Goal: Check status: Check status

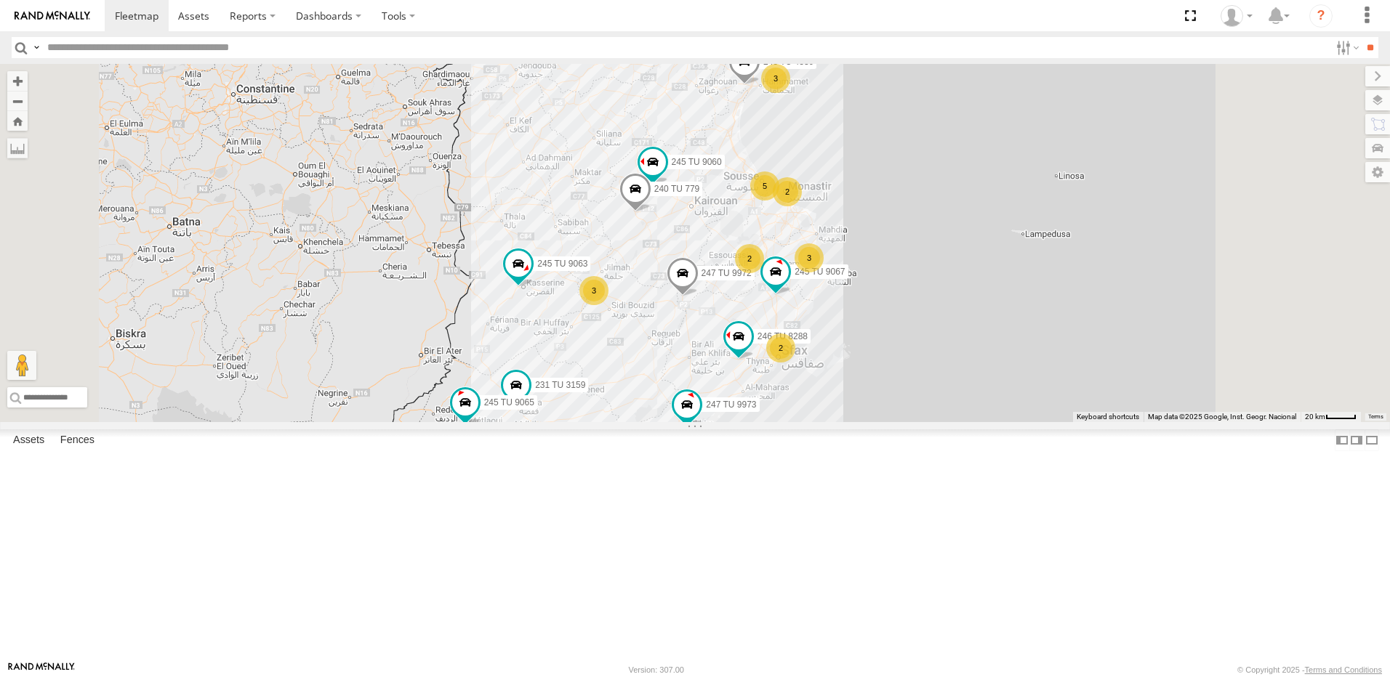
click at [779, 201] on div "5" at bounding box center [764, 186] width 29 height 29
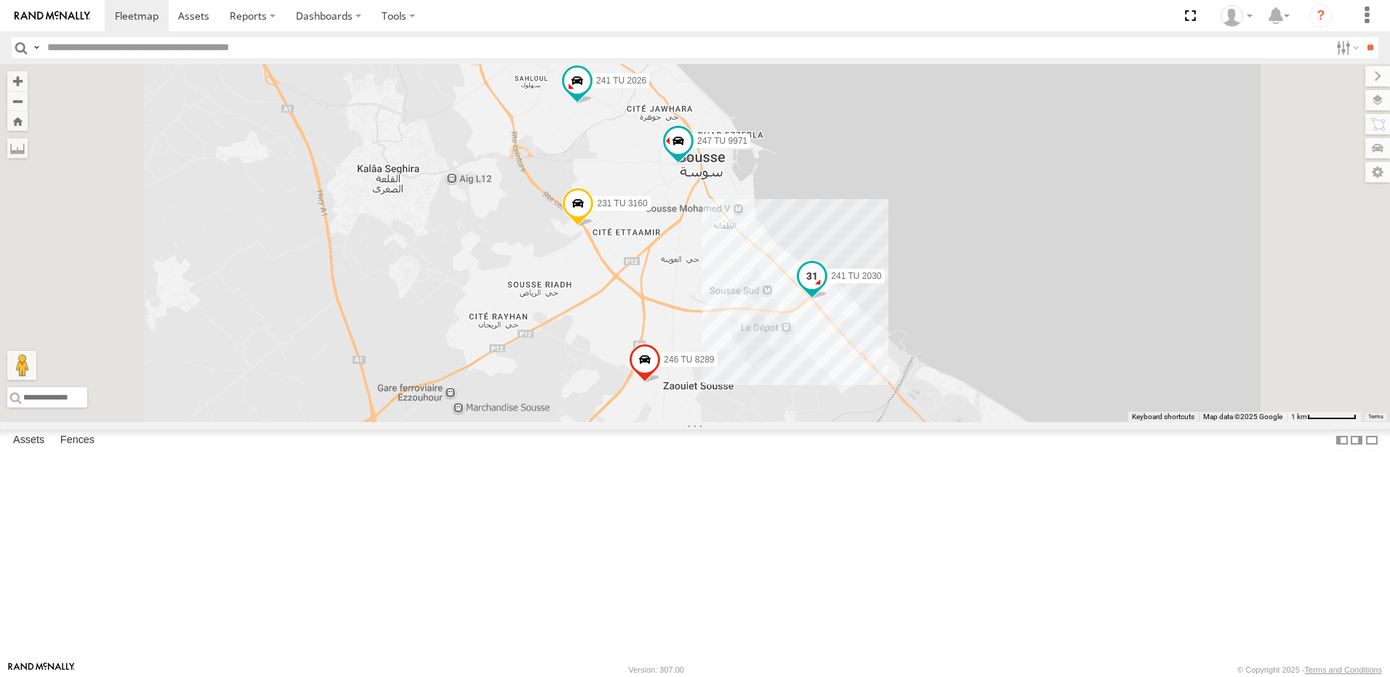
click at [825, 289] on span at bounding box center [812, 275] width 26 height 26
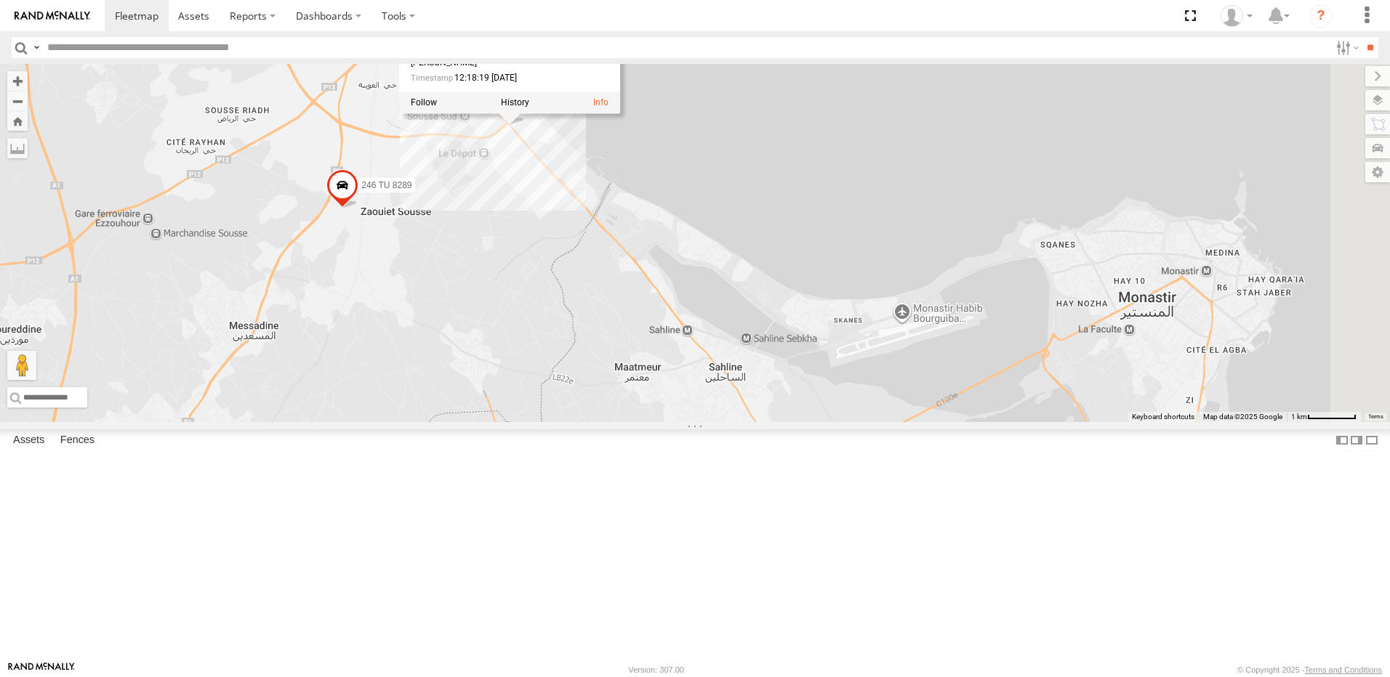
drag, startPoint x: 947, startPoint y: 479, endPoint x: 805, endPoint y: 370, distance: 178.8
click at [657, 308] on div "245 TU 4334 231 TU 3159 245 TU 9053 246 TU 8284 245 TU 9065 245 TU 9063 247 TU …" at bounding box center [695, 243] width 1390 height 358
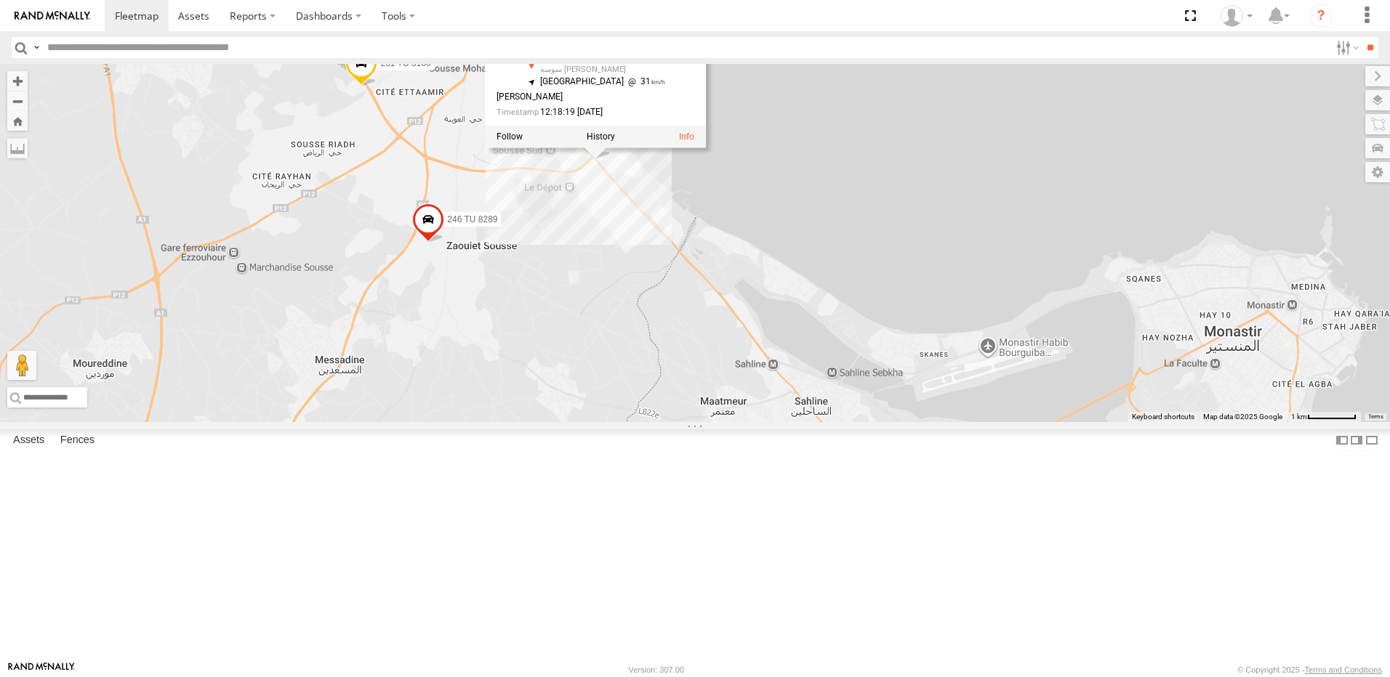
drag, startPoint x: 1013, startPoint y: 426, endPoint x: 1231, endPoint y: 460, distance: 220.0
click at [1234, 422] on div "245 TU 4334 231 TU 3159 245 TU 9053 246 TU 8284 245 TU 9065 245 TU 9063 247 TU …" at bounding box center [695, 243] width 1390 height 358
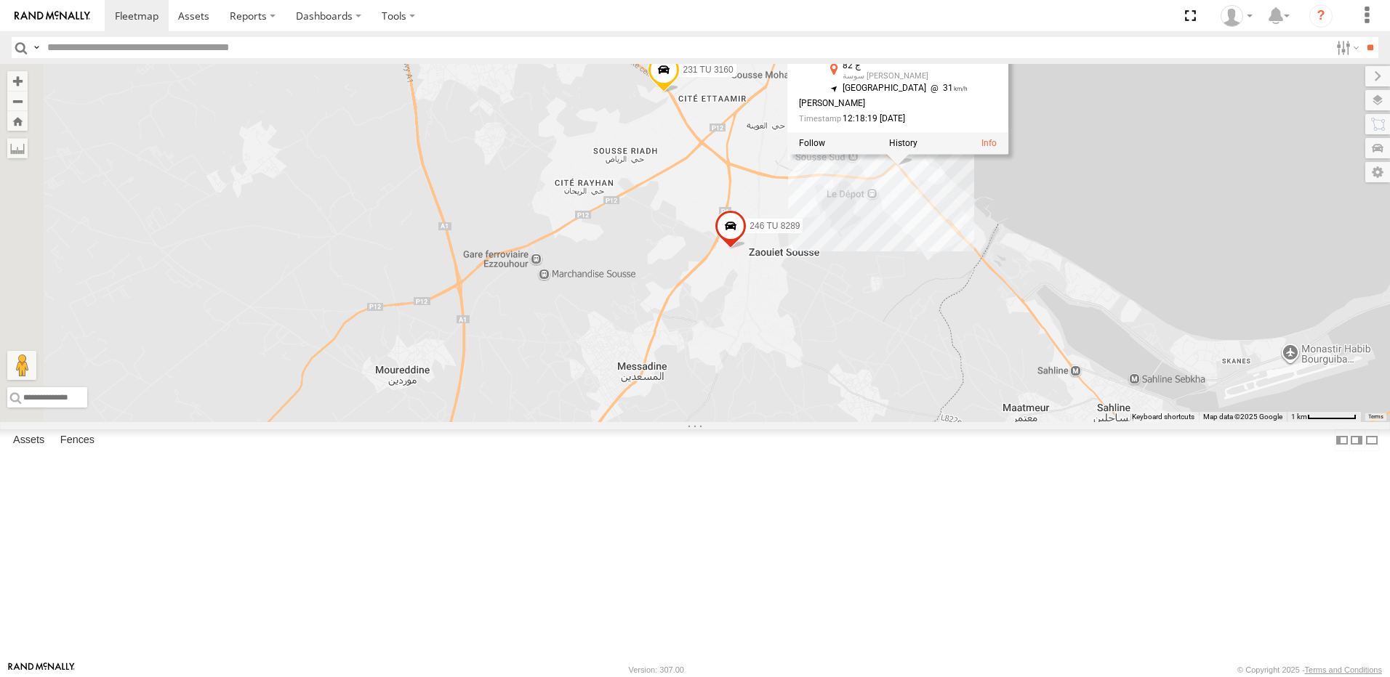
click at [810, 244] on div "245 TU 4334 231 TU 3159 245 TU 9053 246 TU 8284 245 TU 9065 245 TU 9063 247 TU …" at bounding box center [695, 243] width 1390 height 358
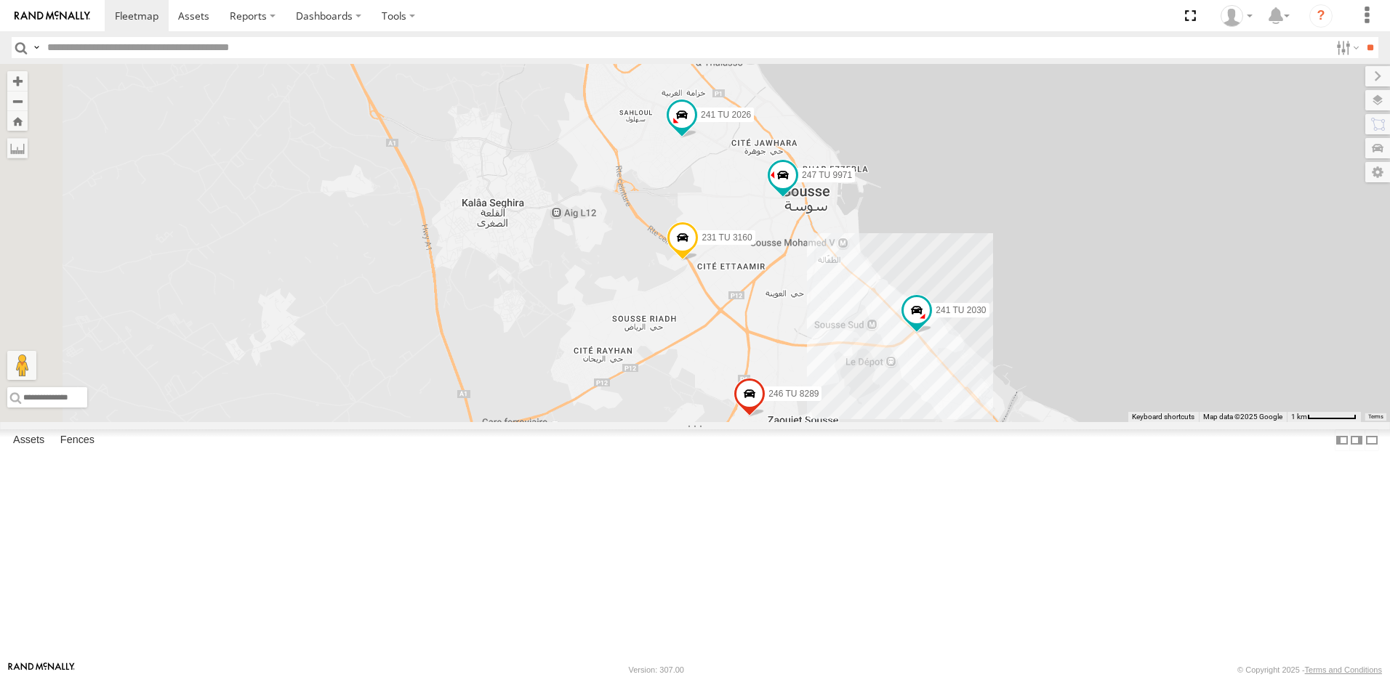
drag, startPoint x: 934, startPoint y: 290, endPoint x: 942, endPoint y: 368, distance: 78.2
click at [942, 368] on div "245 TU 4334 231 TU 3159 245 TU 9053 246 TU 8284 245 TU 9065 245 TU 9063 247 TU …" at bounding box center [695, 243] width 1390 height 358
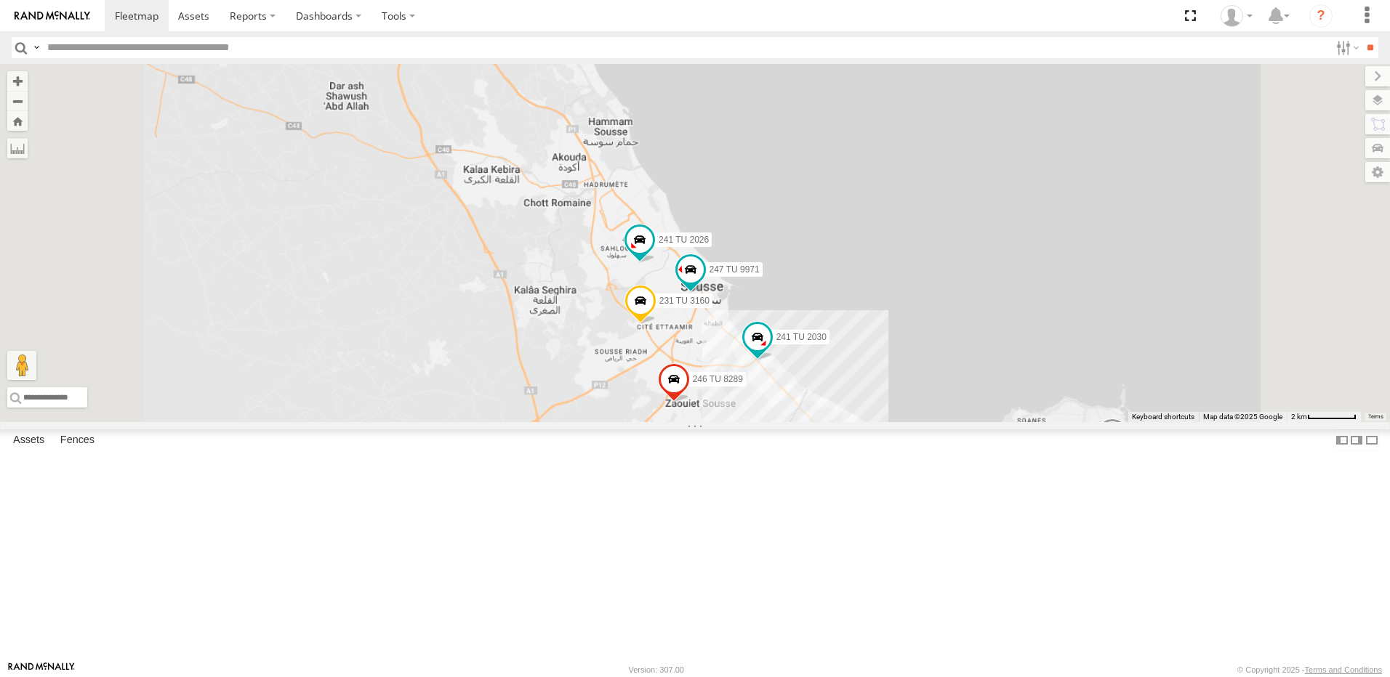
drag, startPoint x: 797, startPoint y: 482, endPoint x: 772, endPoint y: 383, distance: 102.1
click at [773, 387] on div "245 TU 4334 231 TU 3159 245 TU 9053 246 TU 8284 245 TU 9065 245 TU 9063 247 TU …" at bounding box center [695, 243] width 1390 height 358
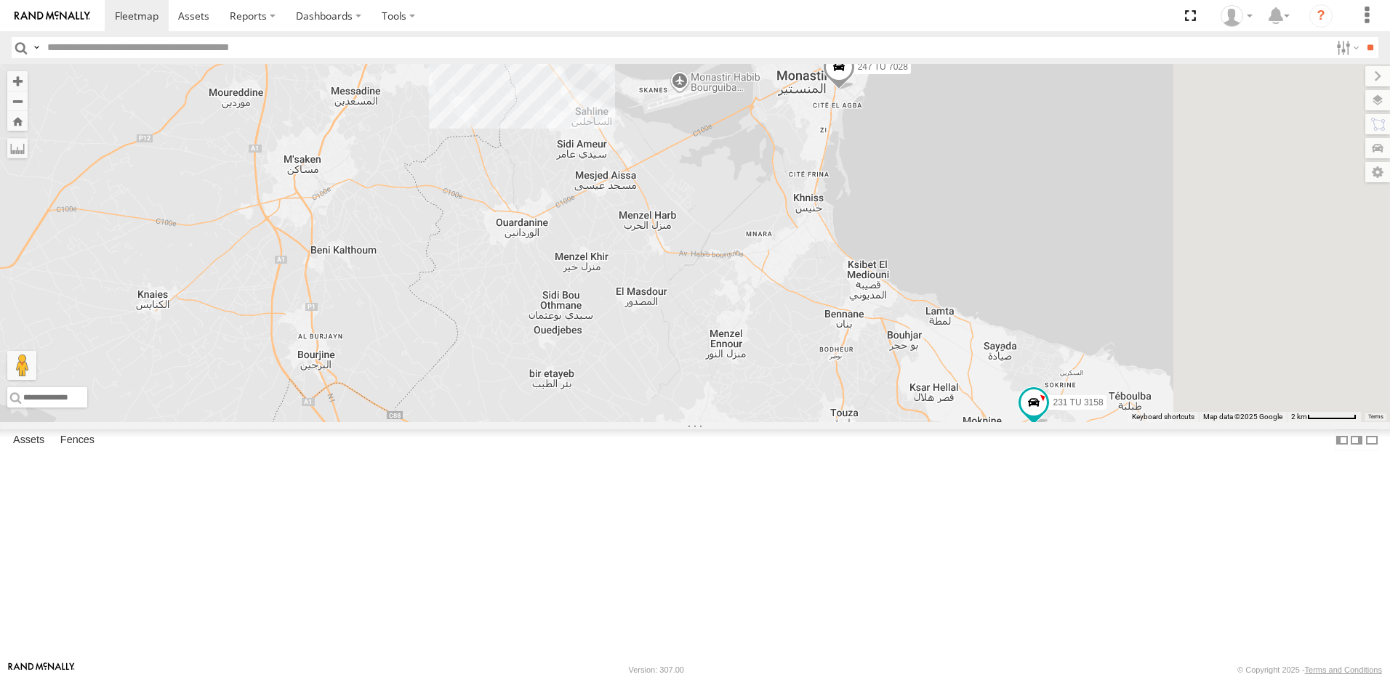
drag, startPoint x: 822, startPoint y: 409, endPoint x: 794, endPoint y: 395, distance: 31.5
click at [748, 422] on div "245 TU 4334 231 TU 3159 245 TU 9053 246 TU 8284 245 TU 9065 245 TU 9063 247 TU …" at bounding box center [695, 243] width 1390 height 358
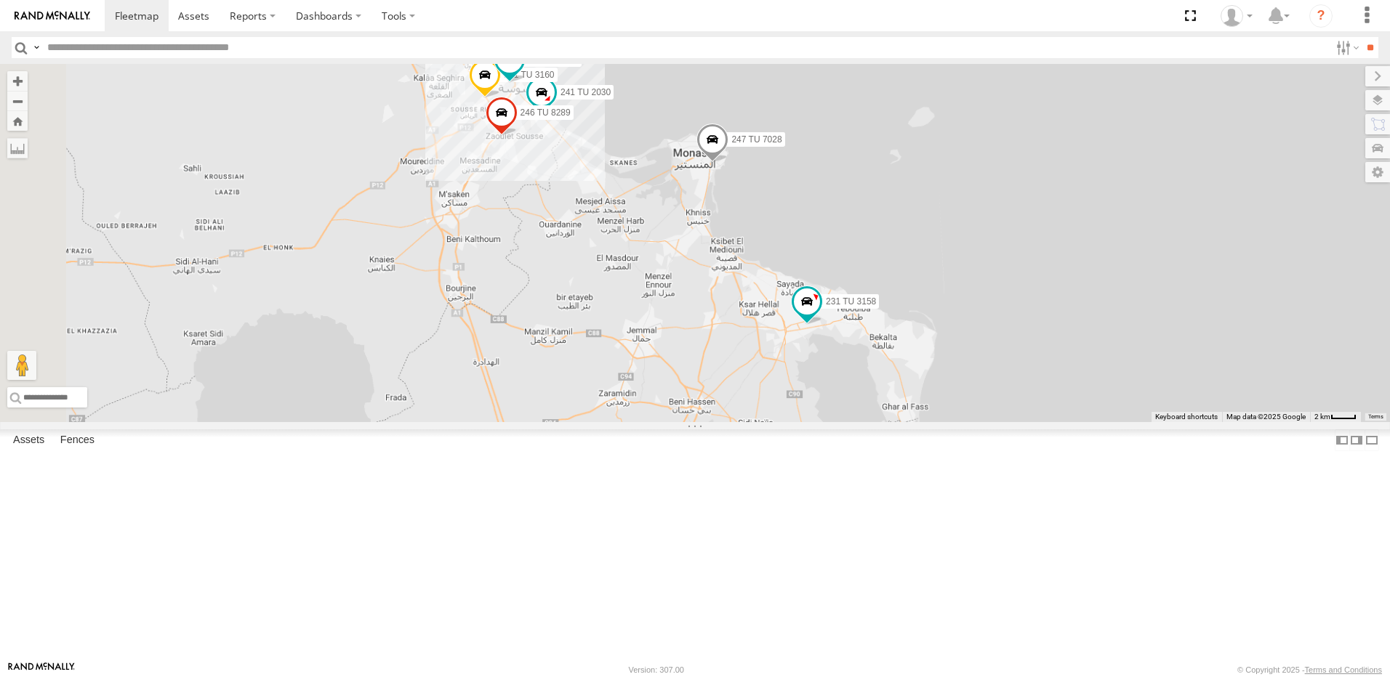
drag, startPoint x: 725, startPoint y: 475, endPoint x: 805, endPoint y: 186, distance: 299.4
click at [805, 187] on div "245 TU 4334 231 TU 3159 245 TU 9053 246 TU 8284 245 TU 9065 245 TU 9063 247 TU …" at bounding box center [695, 243] width 1390 height 358
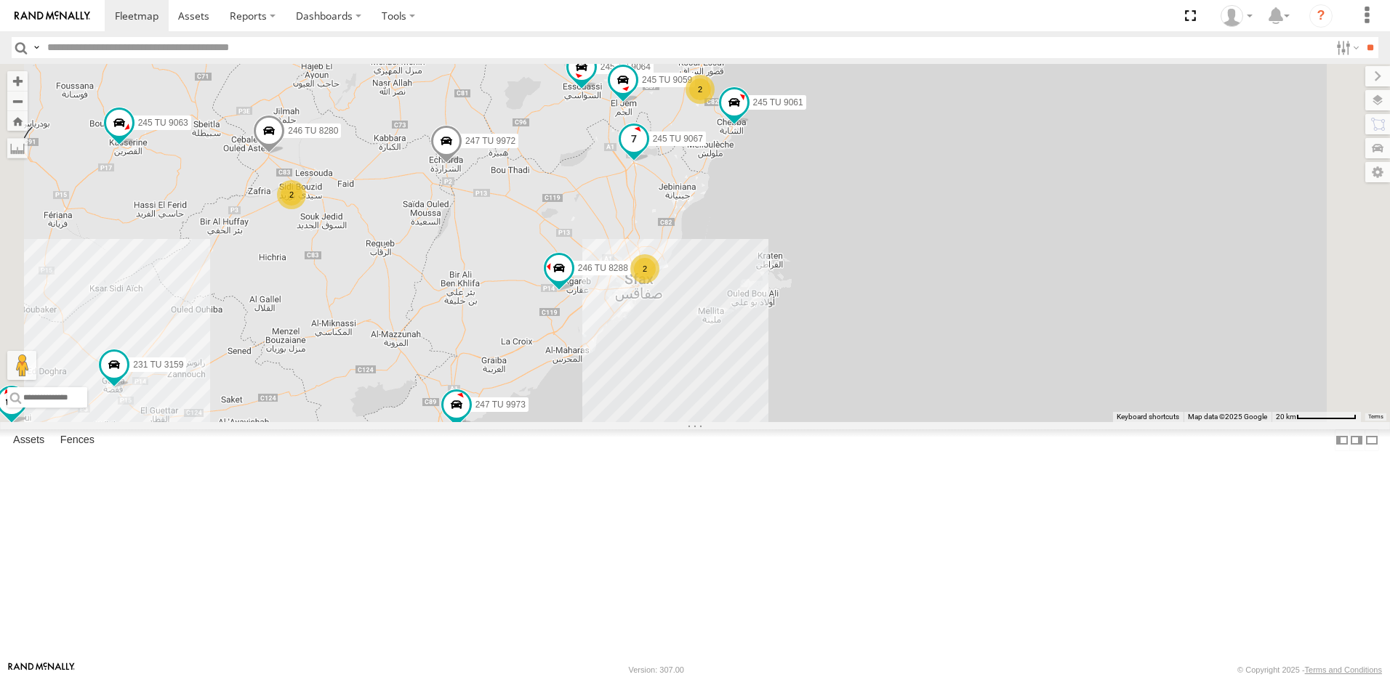
click at [647, 152] on span at bounding box center [634, 139] width 26 height 26
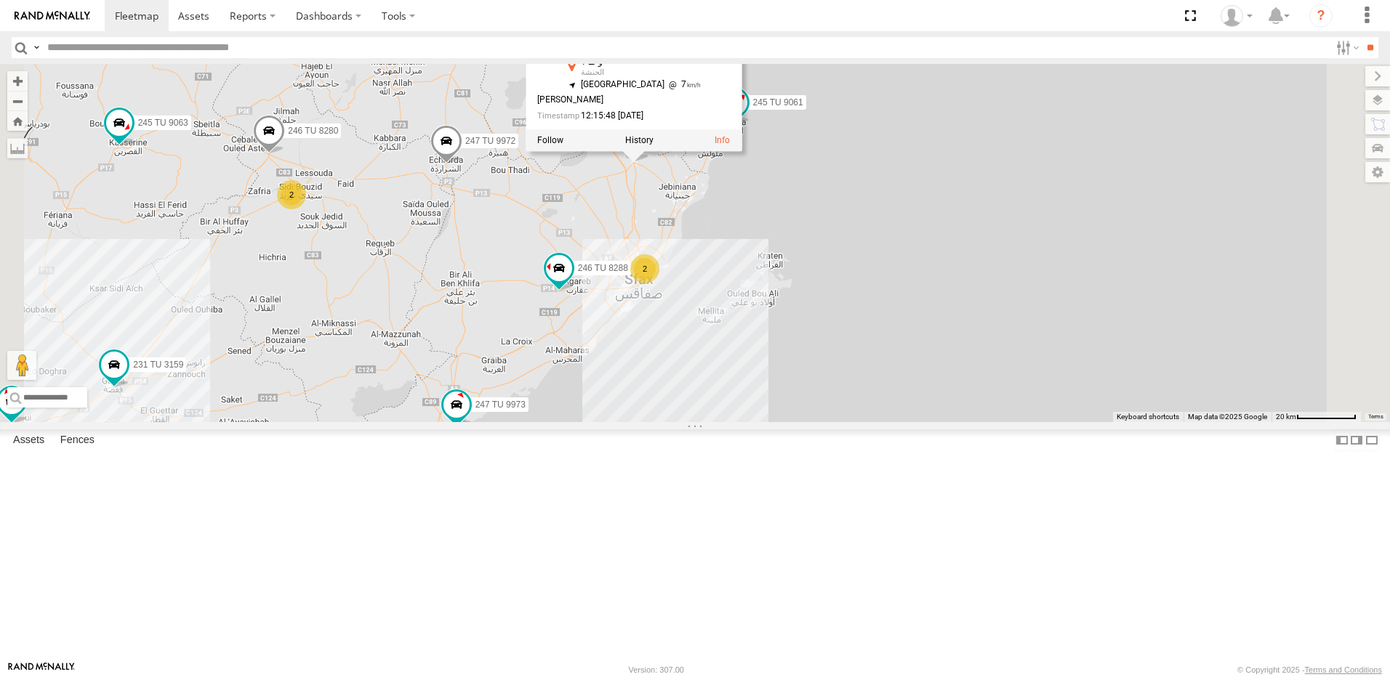
click at [688, 345] on div "245 TU 4334 231 TU 3159 245 TU 9053 246 TU 8284 245 TU 9065 245 TU 9063 247 TU …" at bounding box center [695, 243] width 1390 height 358
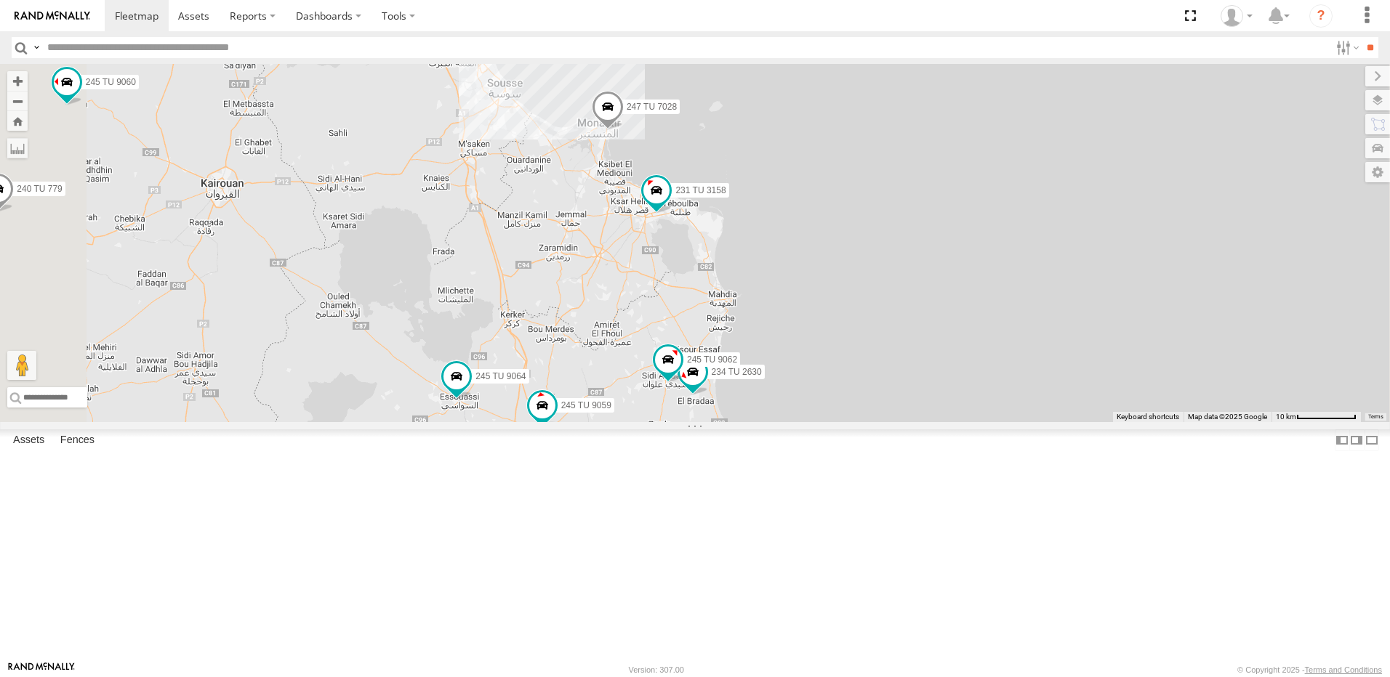
drag, startPoint x: 805, startPoint y: 607, endPoint x: 784, endPoint y: 664, distance: 60.5
click at [784, 664] on body at bounding box center [695, 338] width 1390 height 677
